Goal: Complete application form

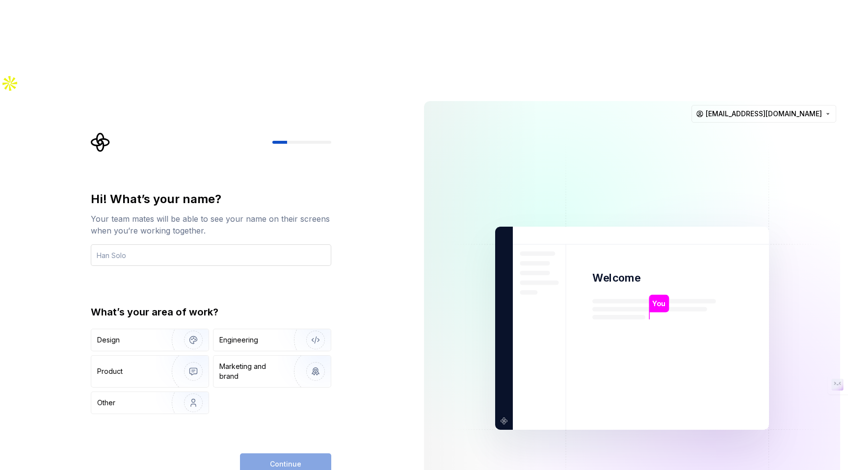
click at [196, 244] on input "text" at bounding box center [211, 255] width 241 height 22
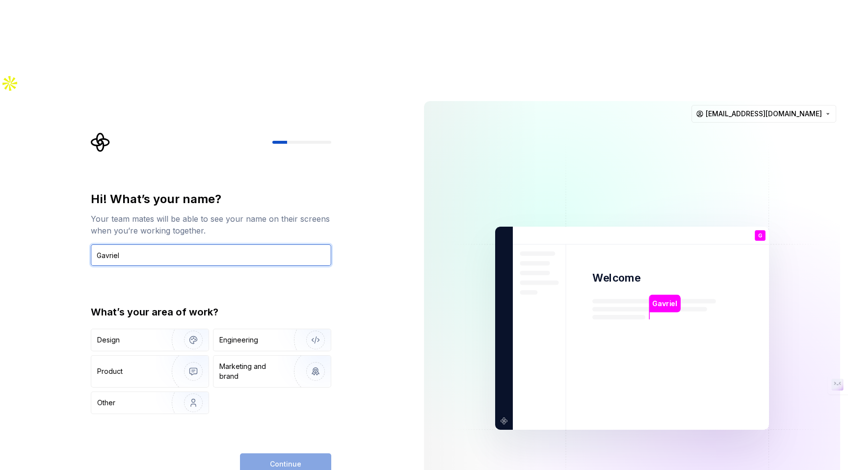
type input "Gavriel"
click at [230, 191] on div "Hi! What’s your name?" at bounding box center [211, 199] width 241 height 16
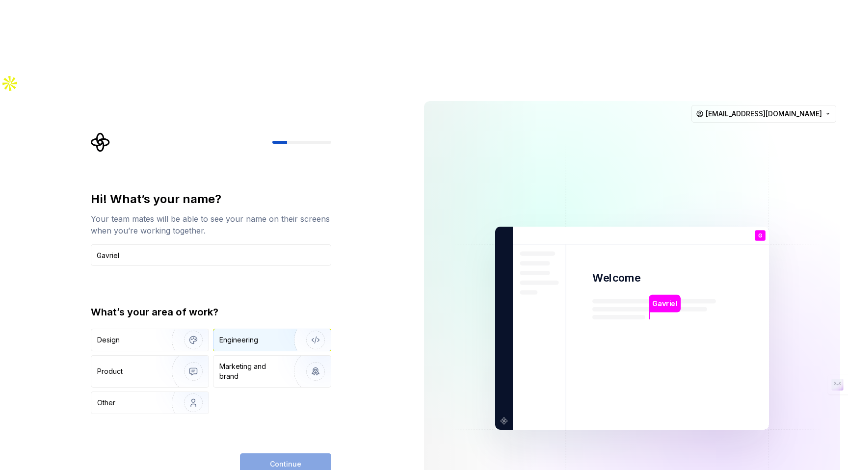
click at [238, 335] on div "Engineering" at bounding box center [238, 340] width 39 height 10
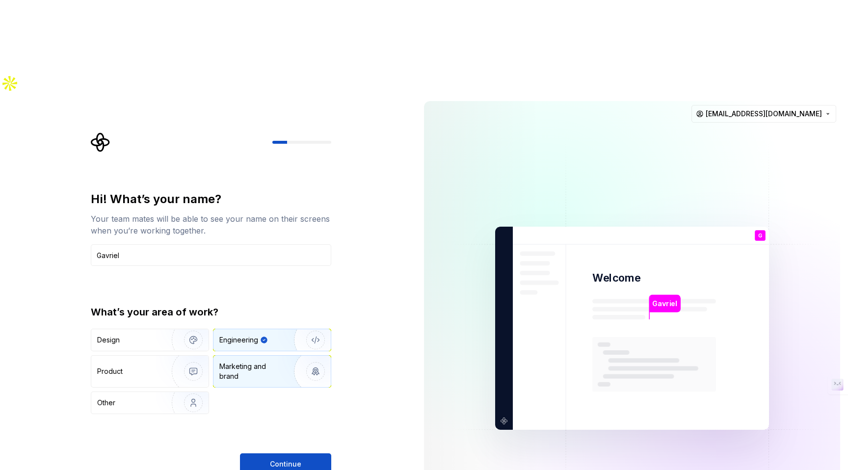
click at [247, 362] on div "Marketing and brand" at bounding box center [252, 372] width 66 height 20
click at [148, 335] on div "Design" at bounding box center [128, 340] width 62 height 10
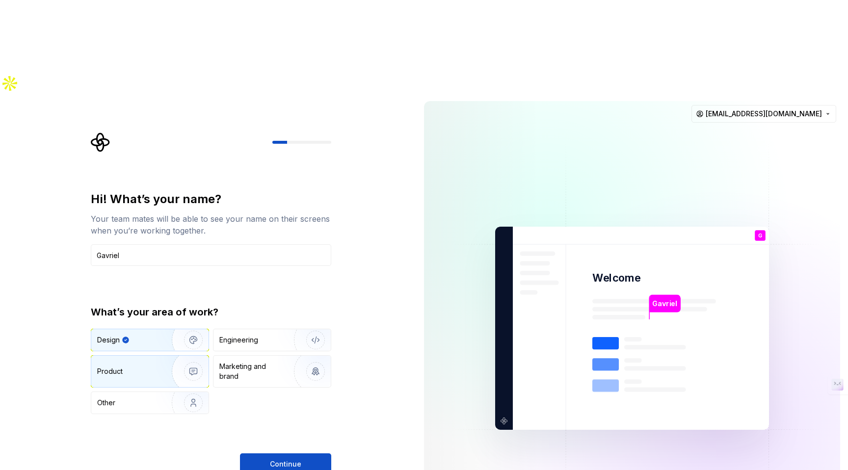
click at [154, 367] on div "Product" at bounding box center [129, 372] width 65 height 10
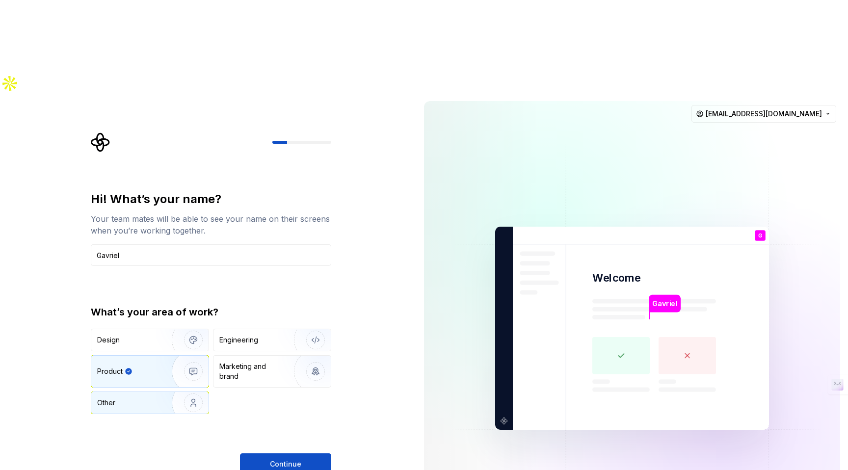
click at [159, 370] on img "button" at bounding box center [187, 403] width 63 height 66
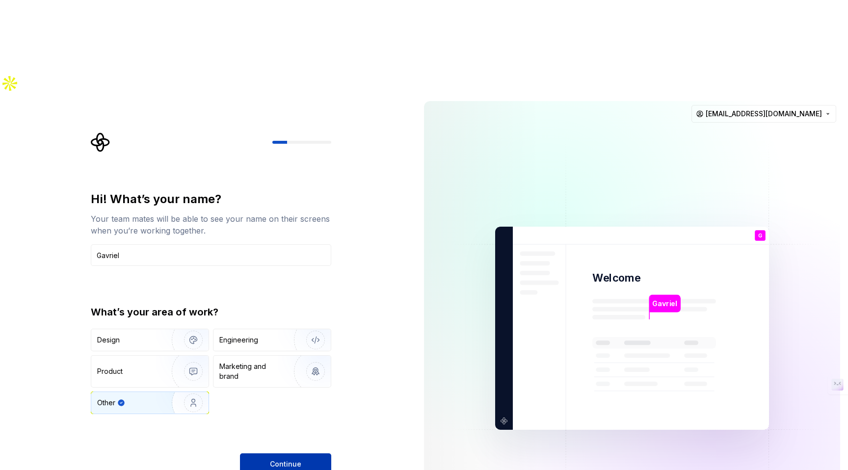
click at [294, 454] on button "Continue" at bounding box center [285, 465] width 91 height 22
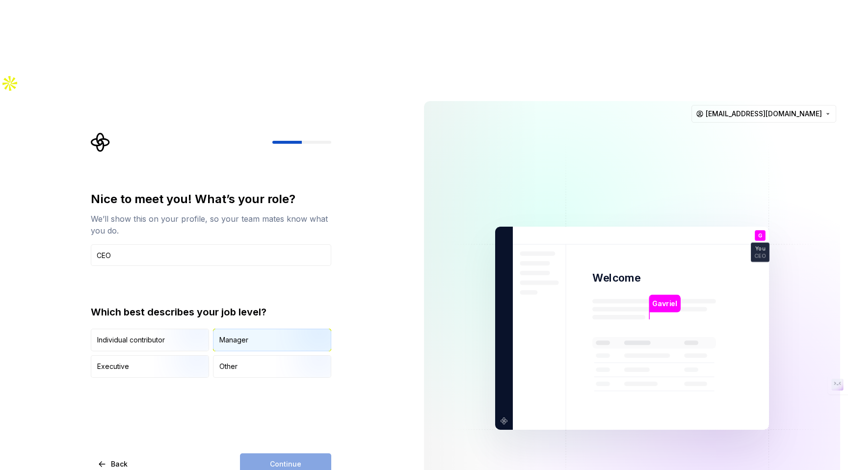
type input "CEO"
click at [271, 329] on div "Manager" at bounding box center [272, 340] width 117 height 22
drag, startPoint x: 285, startPoint y: 366, endPoint x: 90, endPoint y: 310, distance: 202.9
click at [90, 310] on div "Nice to meet you! What’s your role? We’ll show this on your profile, so your te…" at bounding box center [214, 304] width 258 height 343
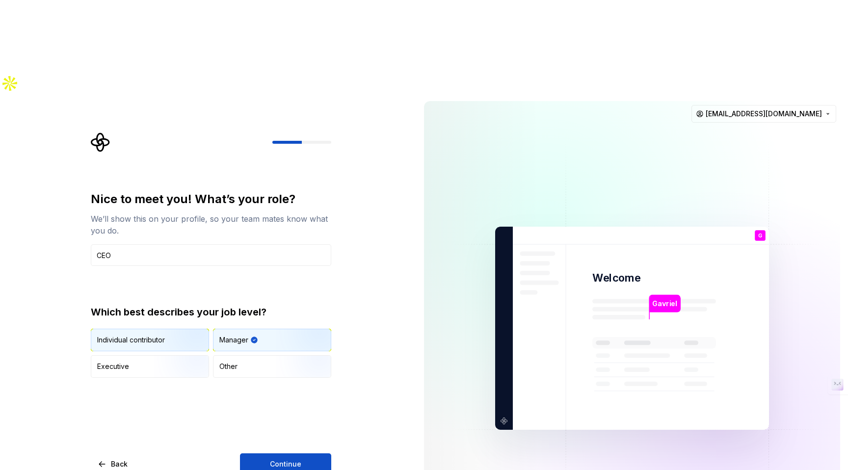
click at [117, 329] on div "Individual contributor" at bounding box center [149, 340] width 117 height 22
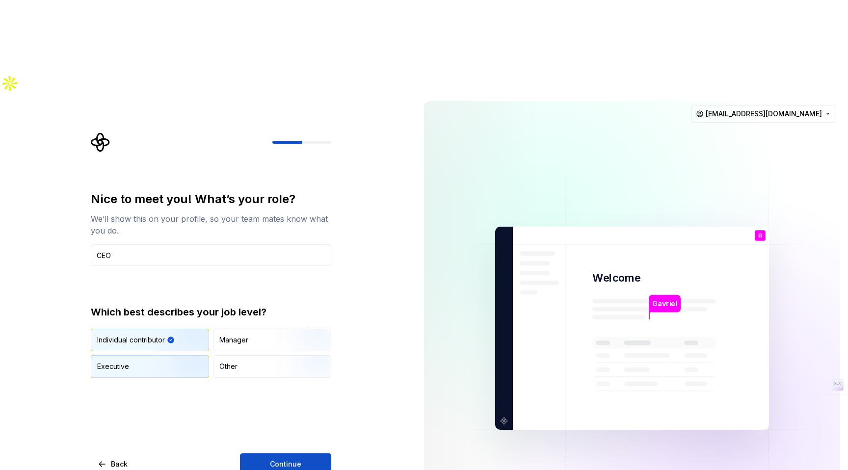
click at [125, 362] on div "Executive" at bounding box center [113, 367] width 32 height 10
click at [296, 454] on button "Continue" at bounding box center [285, 465] width 91 height 22
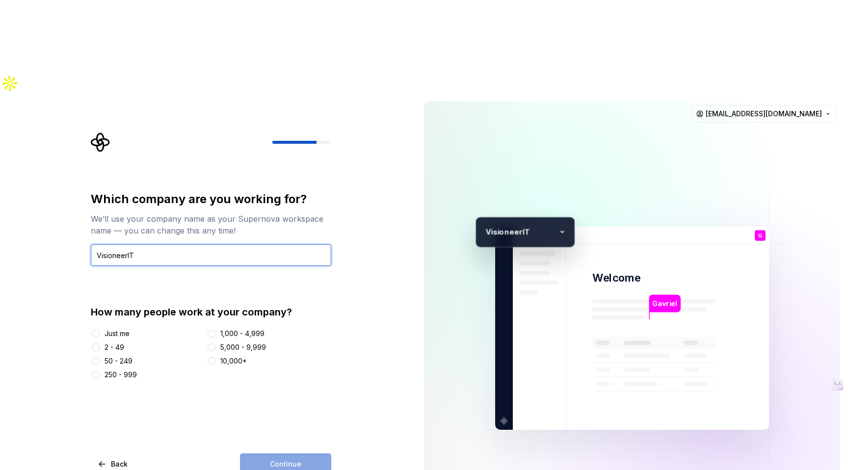
type input "VisioneerIT"
click at [61, 241] on div "Which company are you working for? We’ll use your company name as your Supernov…" at bounding box center [208, 328] width 416 height 470
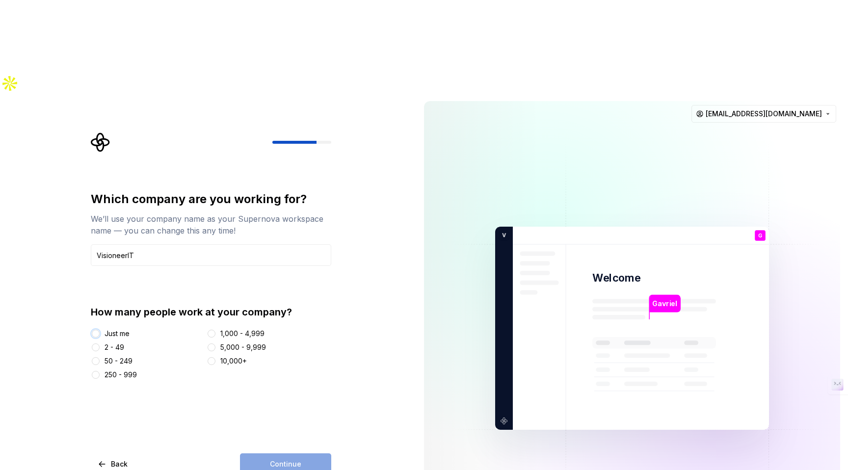
click at [98, 330] on button "Just me" at bounding box center [96, 334] width 8 height 8
click at [116, 343] on div "2 - 49" at bounding box center [115, 348] width 20 height 10
click at [100, 344] on button "2 - 49" at bounding box center [96, 348] width 8 height 8
click at [312, 454] on button "Continue" at bounding box center [285, 465] width 91 height 22
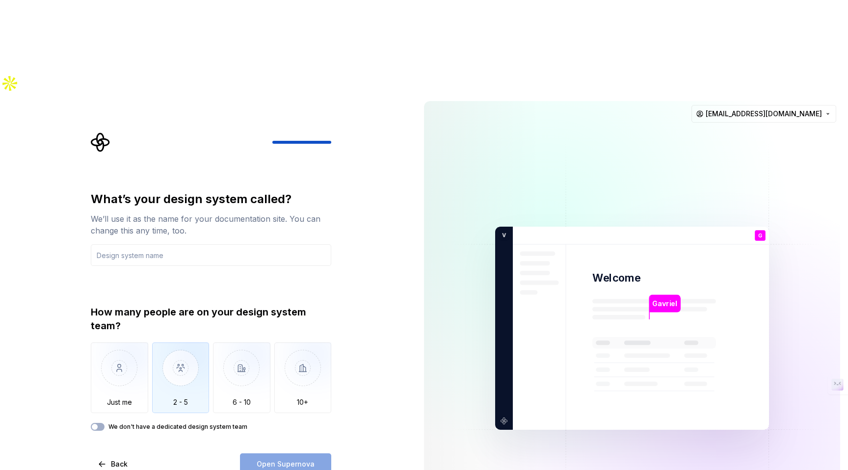
click at [204, 343] on img "button" at bounding box center [180, 376] width 57 height 66
click at [118, 244] on input "text" at bounding box center [211, 255] width 241 height 22
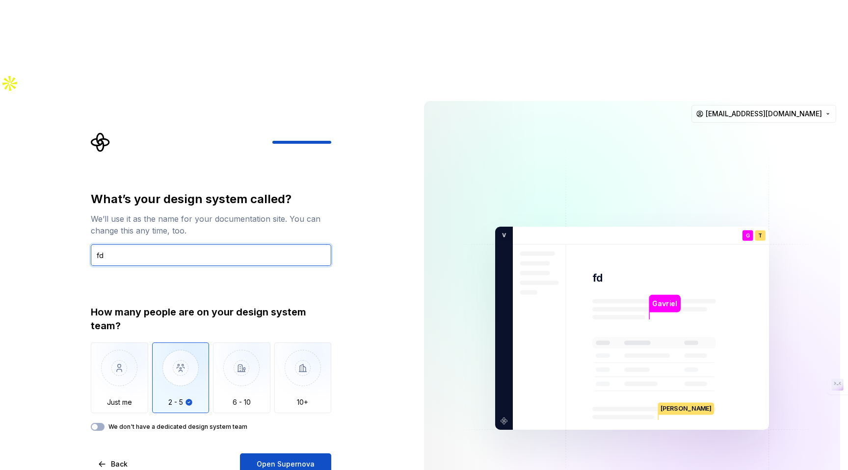
type input "f"
type input "ORYONIQ"
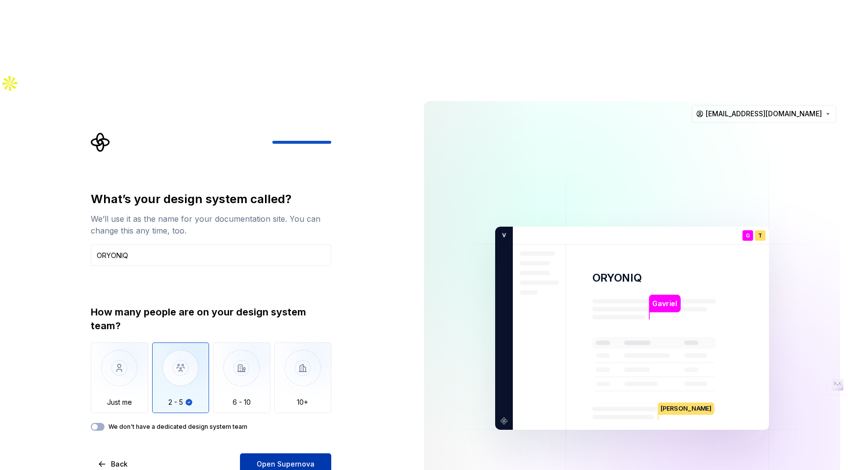
click at [299, 454] on button "Open Supernova" at bounding box center [285, 465] width 91 height 22
